Goal: Obtain resource: Download file/media

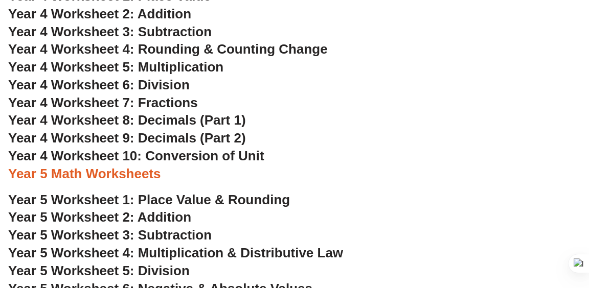
scroll to position [1546, 0]
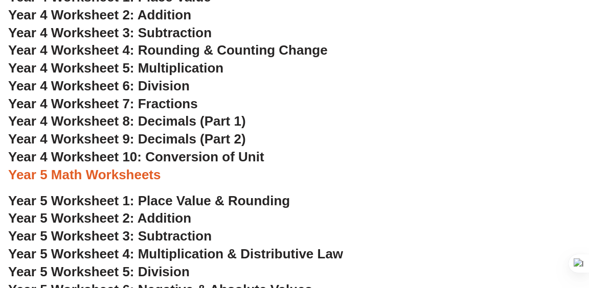
click at [166, 125] on span "Year 4 Worksheet 8: Decimals (Part 1)" at bounding box center [127, 121] width 238 height 15
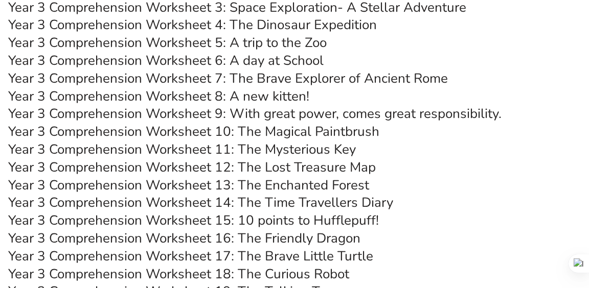
scroll to position [2924, 0]
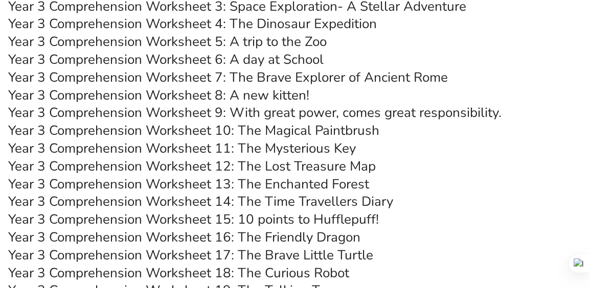
click at [277, 97] on link "Year 3 Comprehension Worksheet 8: A new kitten!" at bounding box center [158, 95] width 301 height 18
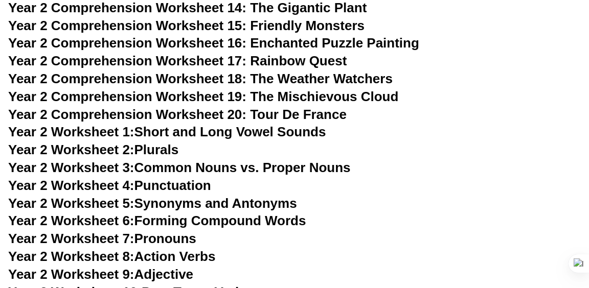
scroll to position [2344, 0]
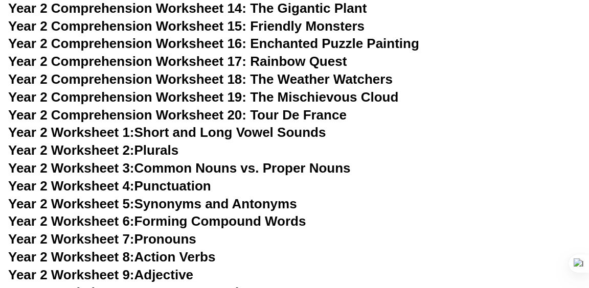
click at [275, 98] on span "Year 2 Comprehension Worksheet 19: The Mischievous Cloud" at bounding box center [203, 96] width 390 height 15
click at [210, 143] on h3 "Year 2 Worksheet 2: Plurals" at bounding box center [294, 150] width 573 height 17
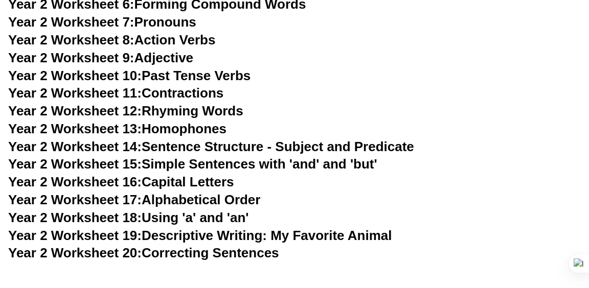
scroll to position [2563, 0]
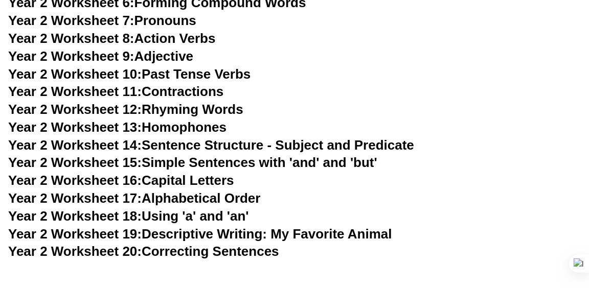
click at [190, 131] on link "Year 2 Worksheet 13: Homophones" at bounding box center [117, 127] width 218 height 15
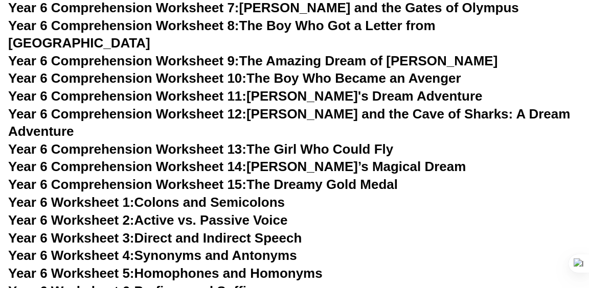
scroll to position [5231, 0]
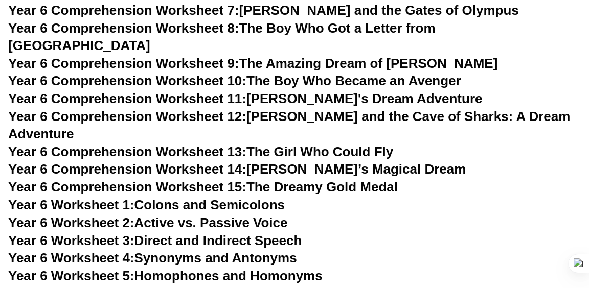
click at [293, 109] on link "Year 6 Comprehension Worksheet 12: Emma and the Cave of Sharks: A Dream Adventu…" at bounding box center [289, 125] width 562 height 33
click at [301, 91] on link "Year 6 Comprehension Worksheet 11: Lila's Dream Adventure" at bounding box center [245, 98] width 474 height 15
